Goal: Use online tool/utility: Use online tool/utility

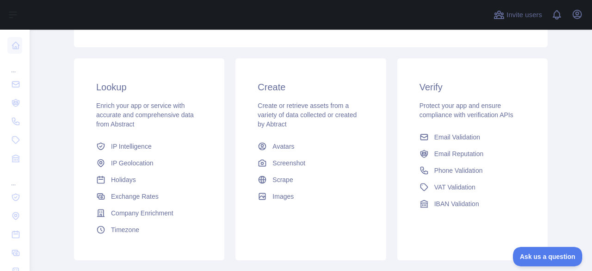
scroll to position [139, 0]
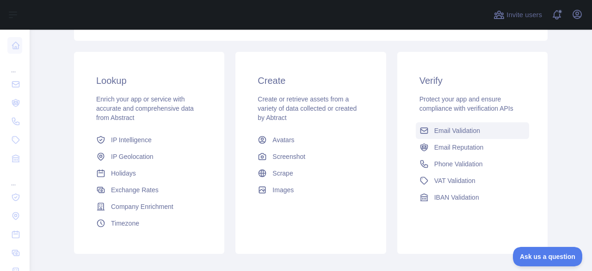
click at [446, 131] on span "Email Validation" at bounding box center [457, 130] width 46 height 9
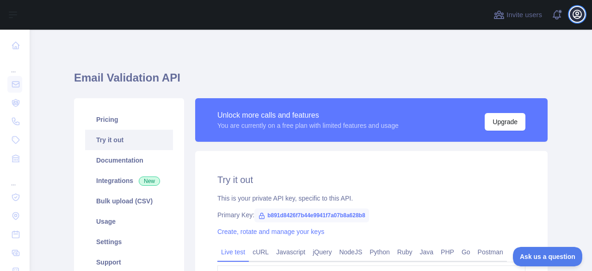
click at [580, 18] on icon "button" at bounding box center [577, 14] width 11 height 11
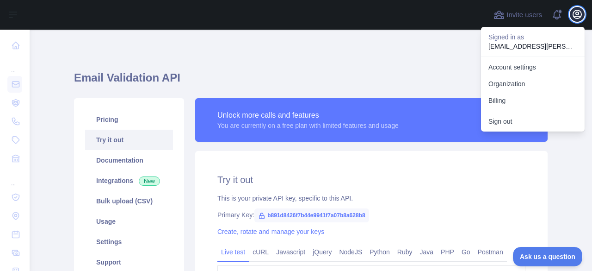
click at [580, 18] on icon "button" at bounding box center [577, 14] width 11 height 11
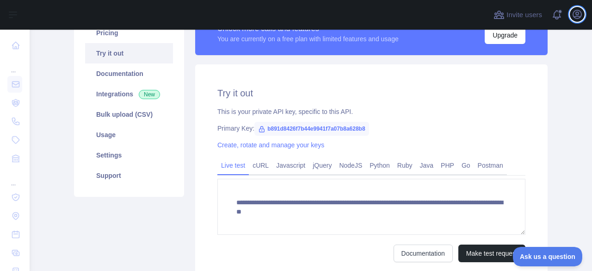
scroll to position [92, 0]
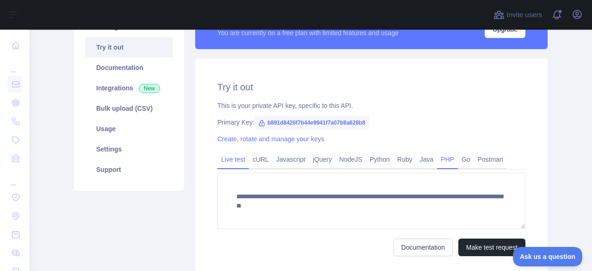
click at [441, 157] on link "PHP" at bounding box center [447, 159] width 21 height 15
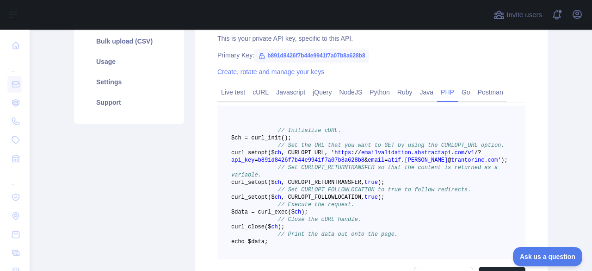
scroll to position [139, 0]
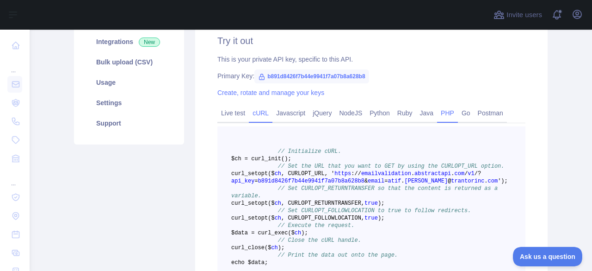
click at [257, 111] on link "cURL" at bounding box center [261, 112] width 24 height 15
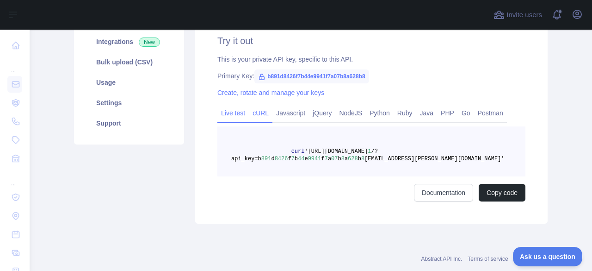
click at [230, 112] on link "Live test" at bounding box center [232, 112] width 31 height 15
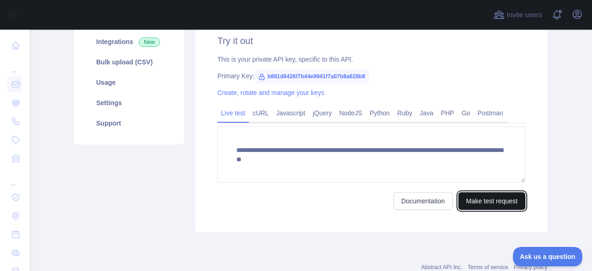
click at [489, 203] on button "Make test request" at bounding box center [491, 201] width 67 height 18
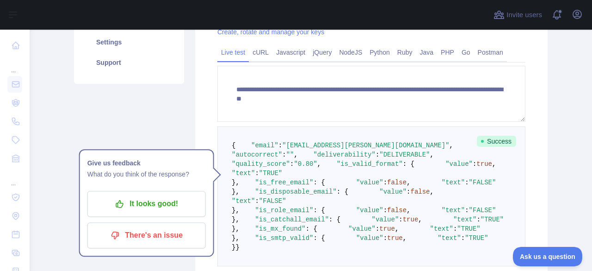
scroll to position [185, 0]
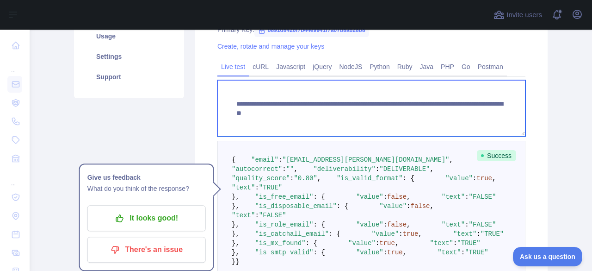
click at [395, 113] on textarea "**********" at bounding box center [371, 108] width 308 height 56
drag, startPoint x: 393, startPoint y: 115, endPoint x: 469, endPoint y: 115, distance: 76.8
click at [469, 115] on textarea "**********" at bounding box center [371, 108] width 308 height 56
paste textarea
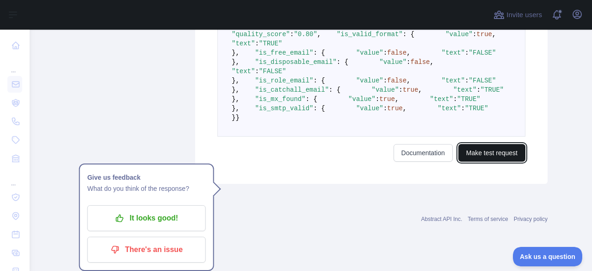
click at [498, 161] on button "Make test request" at bounding box center [491, 153] width 67 height 18
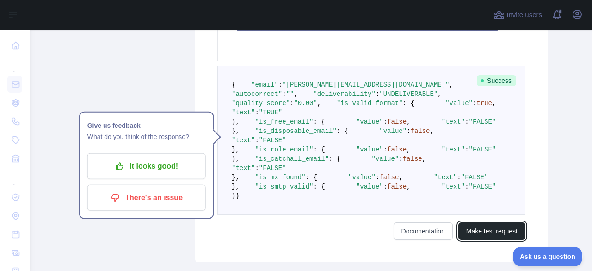
scroll to position [208, 0]
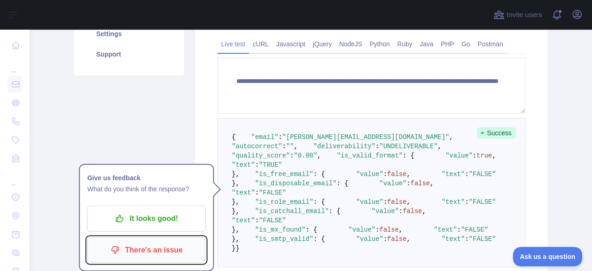
click at [158, 250] on p "There's an issue" at bounding box center [146, 250] width 105 height 16
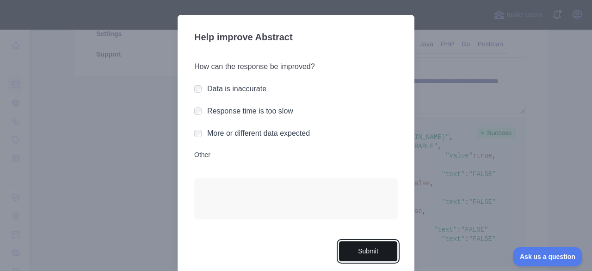
click at [375, 251] on button "Submit" at bounding box center [367, 250] width 59 height 21
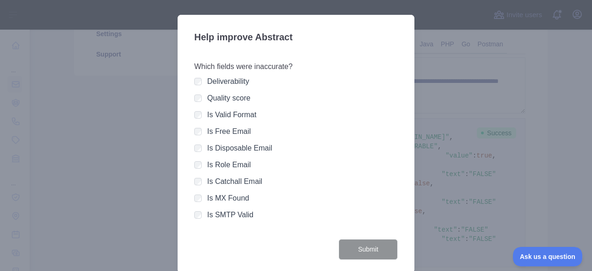
click at [199, 116] on div "Is Valid Format" at bounding box center [295, 114] width 203 height 11
click at [371, 252] on button "Submit" at bounding box center [367, 249] width 59 height 21
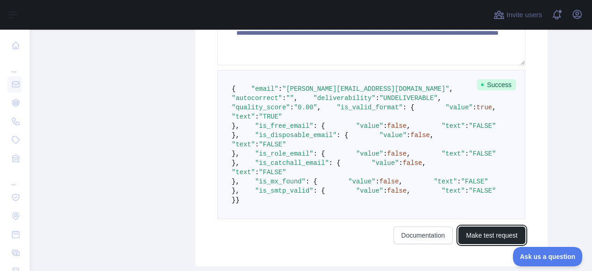
scroll to position [161, 0]
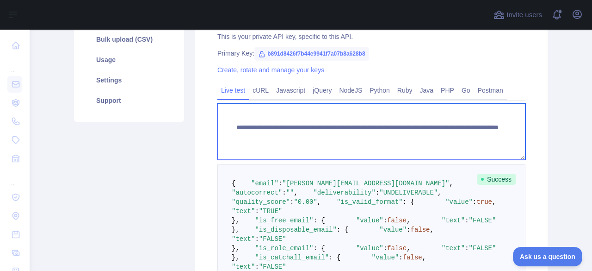
drag, startPoint x: 392, startPoint y: 141, endPoint x: 469, endPoint y: 140, distance: 76.8
click at [469, 140] on textarea "**********" at bounding box center [371, 132] width 308 height 56
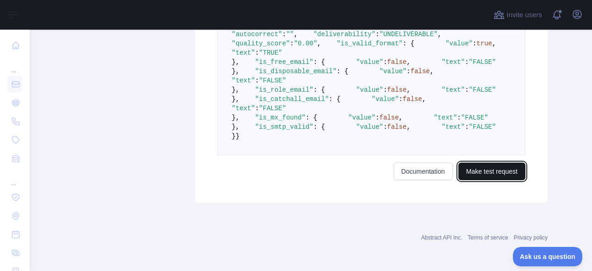
click at [493, 172] on button "Make test request" at bounding box center [491, 171] width 67 height 18
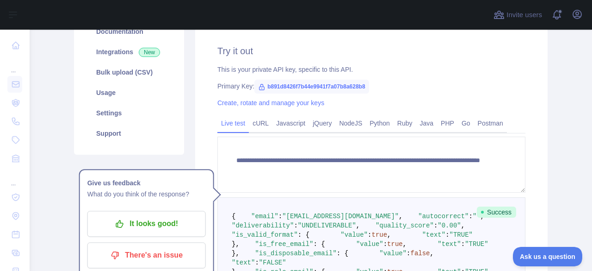
scroll to position [143, 0]
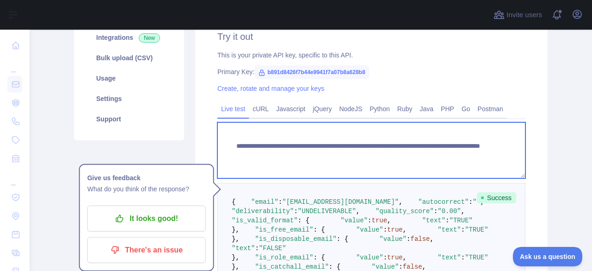
drag, startPoint x: 392, startPoint y: 159, endPoint x: 443, endPoint y: 157, distance: 50.4
click at [443, 157] on textarea "**********" at bounding box center [371, 150] width 308 height 56
paste textarea "********"
drag, startPoint x: 468, startPoint y: 158, endPoint x: 393, endPoint y: 157, distance: 74.9
click at [393, 157] on textarea "**********" at bounding box center [371, 150] width 308 height 56
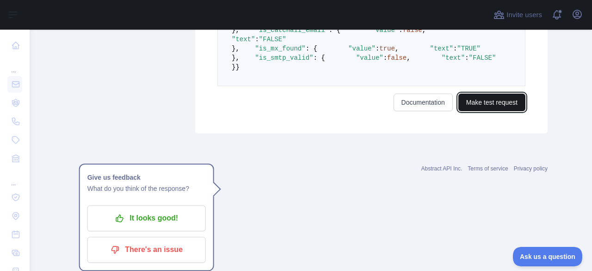
click at [470, 111] on button "Make test request" at bounding box center [491, 102] width 67 height 18
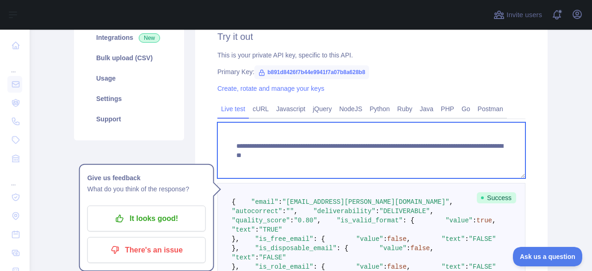
drag, startPoint x: 394, startPoint y: 158, endPoint x: 476, endPoint y: 160, distance: 82.8
click at [476, 160] on textarea "**********" at bounding box center [371, 150] width 308 height 56
paste textarea "**********"
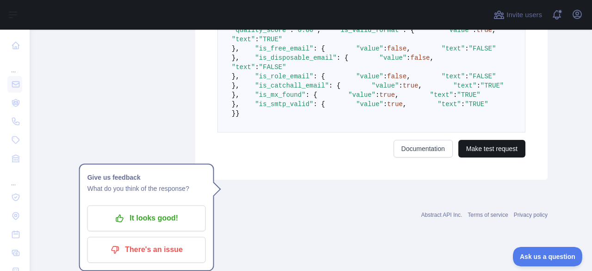
type textarea "**********"
click at [490, 157] on button "Make test request" at bounding box center [491, 149] width 67 height 18
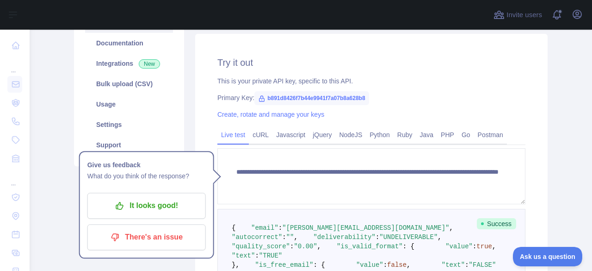
scroll to position [97, 0]
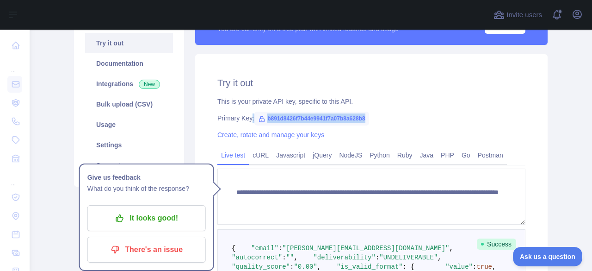
drag, startPoint x: 361, startPoint y: 116, endPoint x: 247, endPoint y: 119, distance: 113.8
click at [247, 119] on div "Primary Key: b891d8426f7b44e9941f7a07b8a628b8" at bounding box center [371, 117] width 308 height 9
copy div ": b891d8426f7b44e9941f7a07b8a628b8"
click at [368, 122] on div "Primary Key: b891d8426f7b44e9941f7a07b8a628b8" at bounding box center [371, 117] width 308 height 9
drag, startPoint x: 365, startPoint y: 116, endPoint x: 263, endPoint y: 117, distance: 102.2
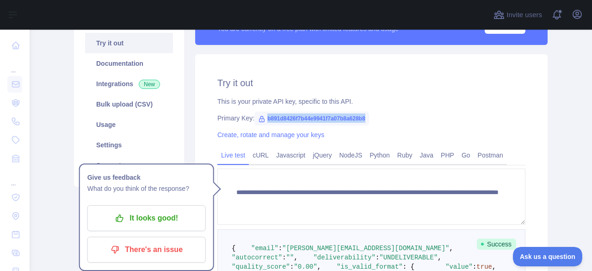
click at [263, 117] on span "b891d8426f7b44e9941f7a07b8a628b8" at bounding box center [311, 118] width 115 height 14
copy span "b891d8426f7b44e9941f7a07b8a628b8"
click at [445, 99] on div "This is your private API key, specific to this API." at bounding box center [371, 101] width 308 height 9
